Goal: Transaction & Acquisition: Obtain resource

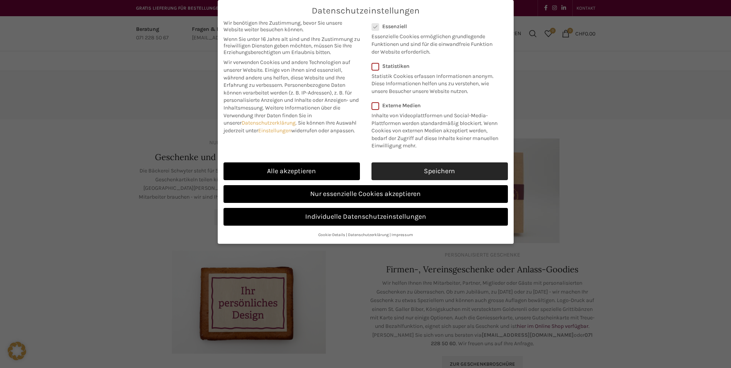
click at [442, 169] on link "Speichern" at bounding box center [439, 171] width 136 height 18
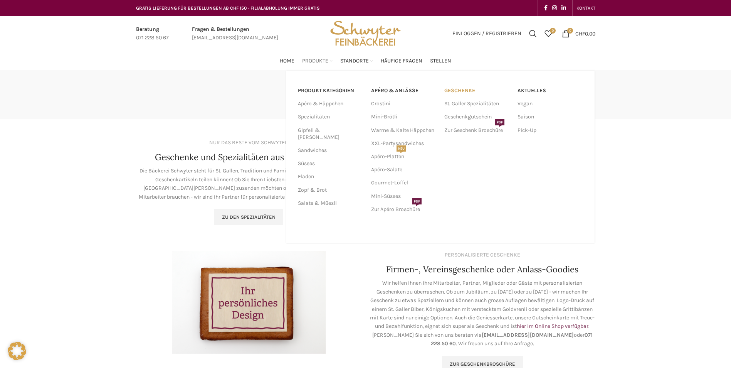
click at [462, 90] on link "Geschenke" at bounding box center [477, 90] width 66 height 13
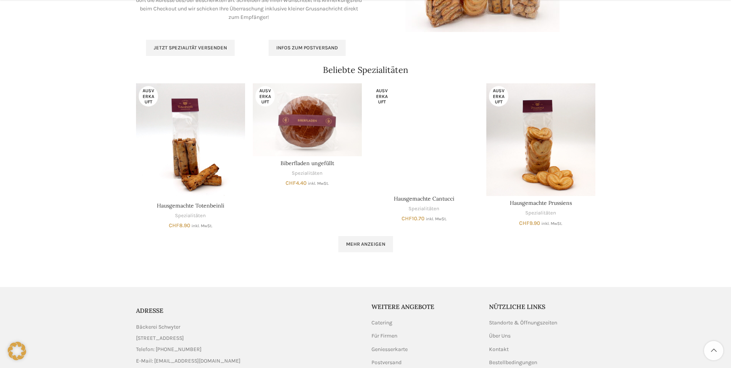
scroll to position [514, 0]
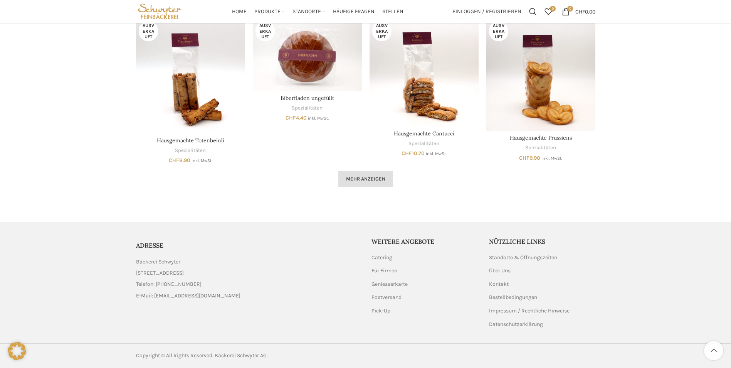
click at [368, 181] on span "Mehr anzeigen" at bounding box center [365, 179] width 39 height 6
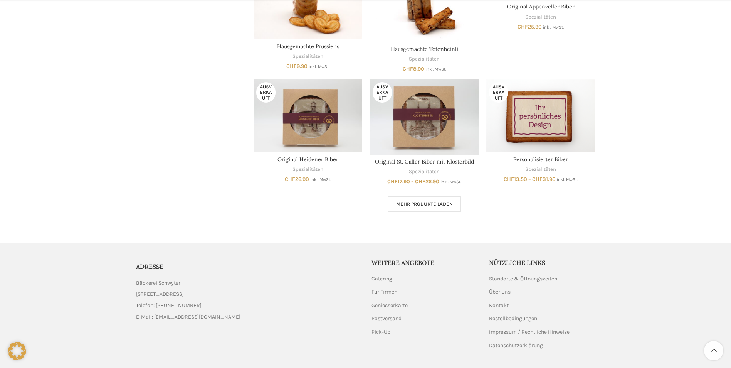
scroll to position [501, 0]
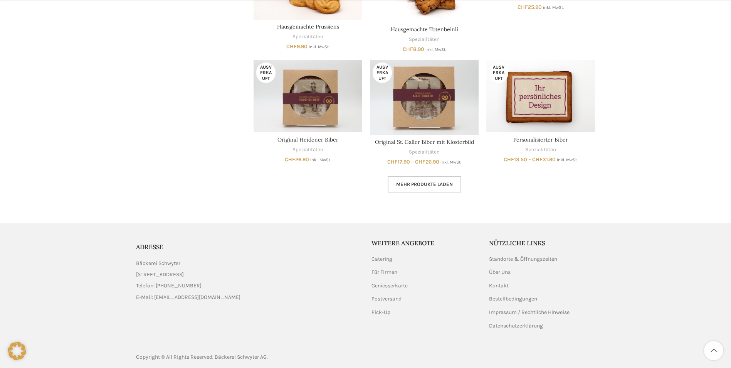
click at [451, 176] on link "Mehr Produkte laden" at bounding box center [425, 184] width 74 height 16
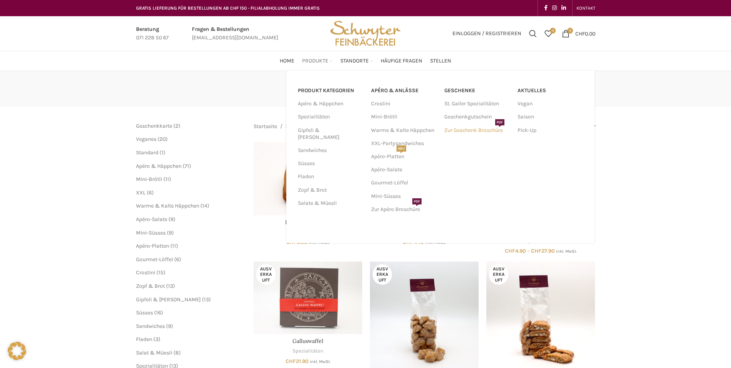
click at [496, 129] on link "Zur Geschenk Broschüre PDF" at bounding box center [477, 130] width 66 height 13
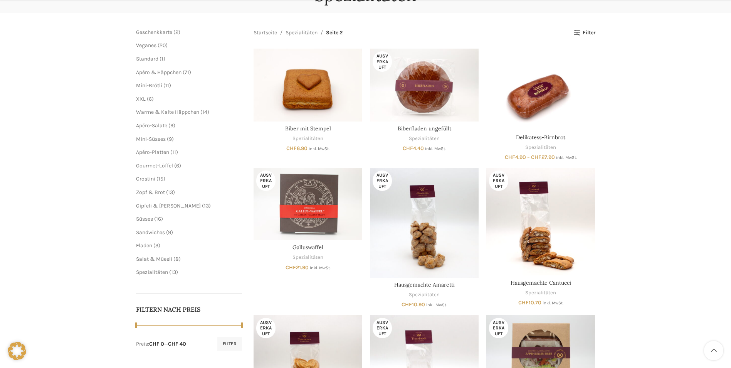
scroll to position [116, 0]
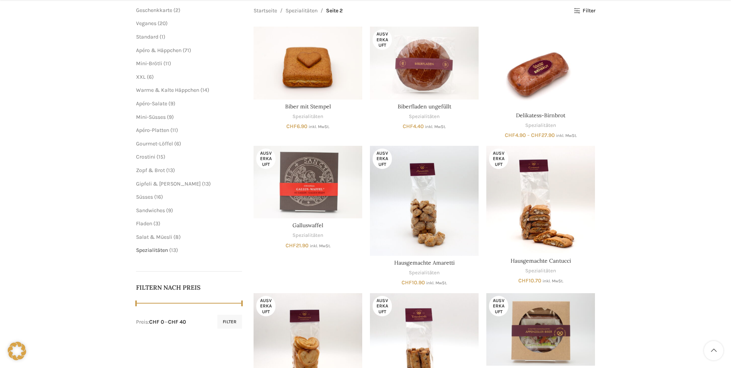
click at [157, 252] on span "Spezialitäten" at bounding box center [152, 250] width 32 height 7
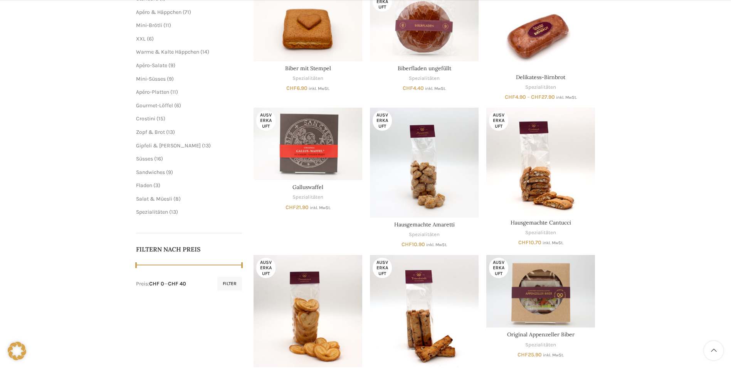
scroll to position [154, 0]
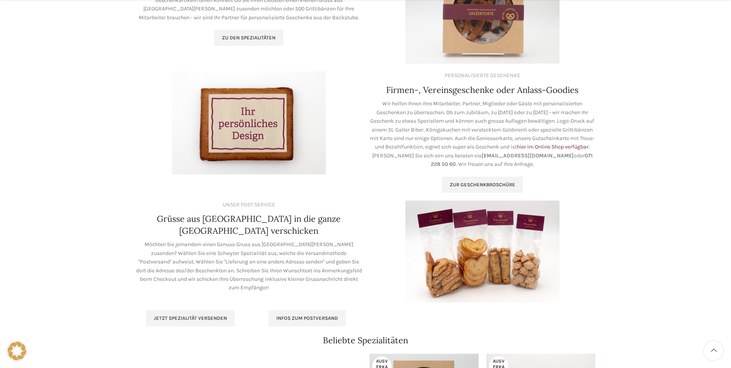
scroll to position [193, 0]
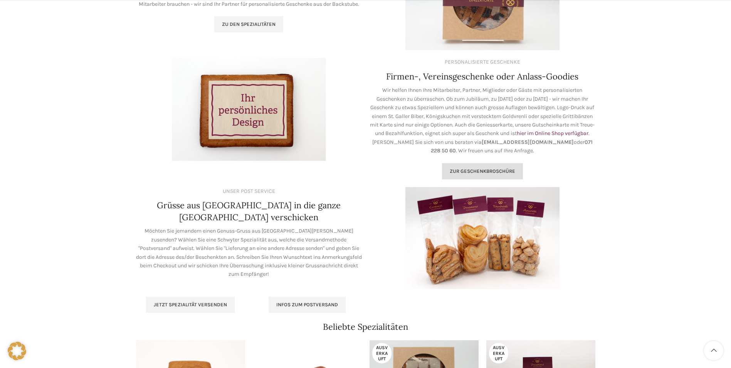
click at [502, 175] on link "Zur geschenkbroschüre" at bounding box center [482, 171] width 81 height 16
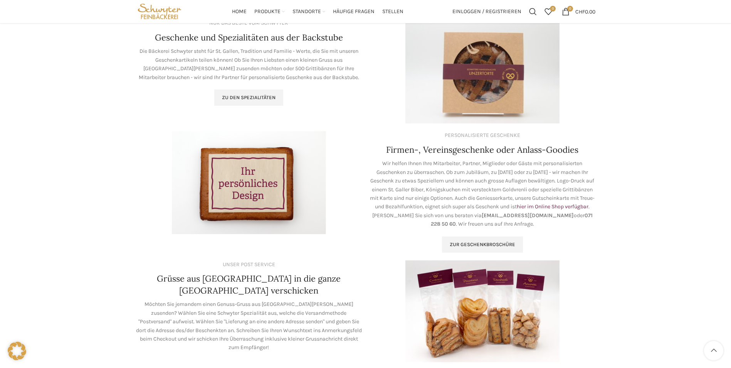
scroll to position [116, 0]
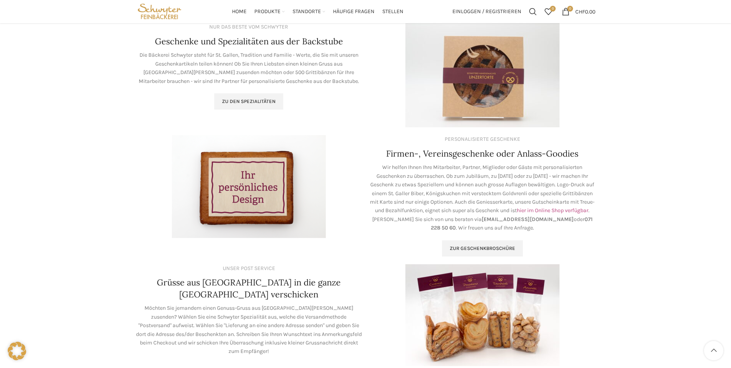
click at [517, 213] on link "hier im Online Shop verfügbar" at bounding box center [553, 210] width 72 height 7
